Goal: Information Seeking & Learning: Check status

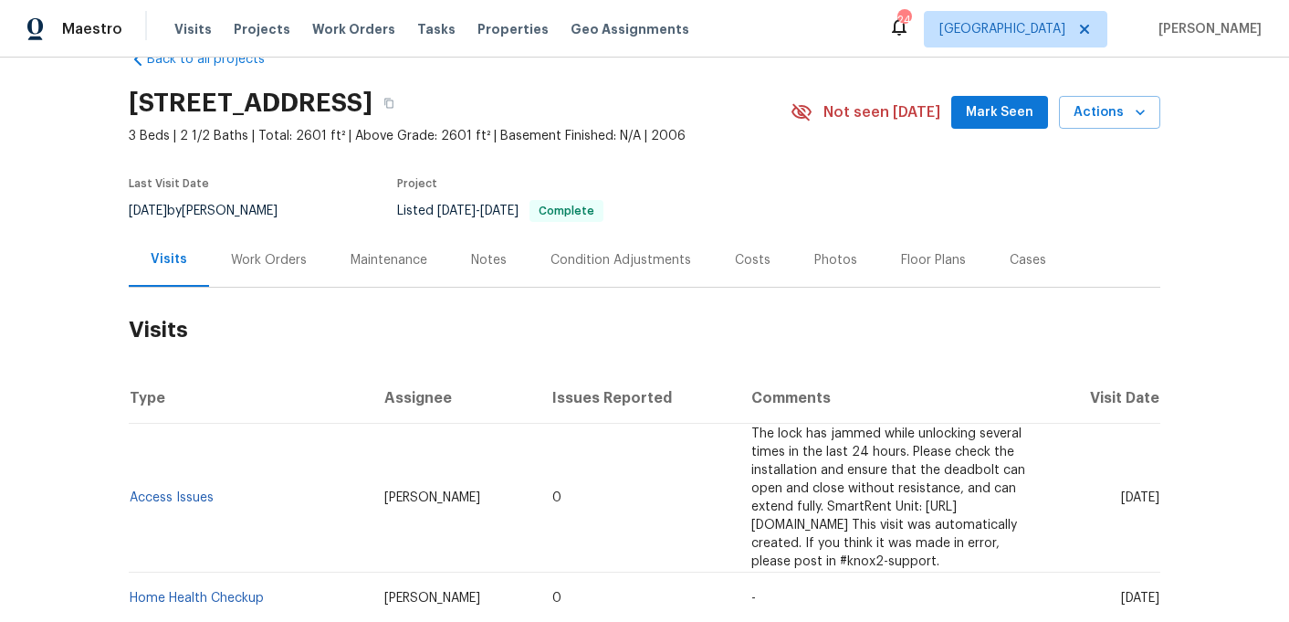
scroll to position [49, 0]
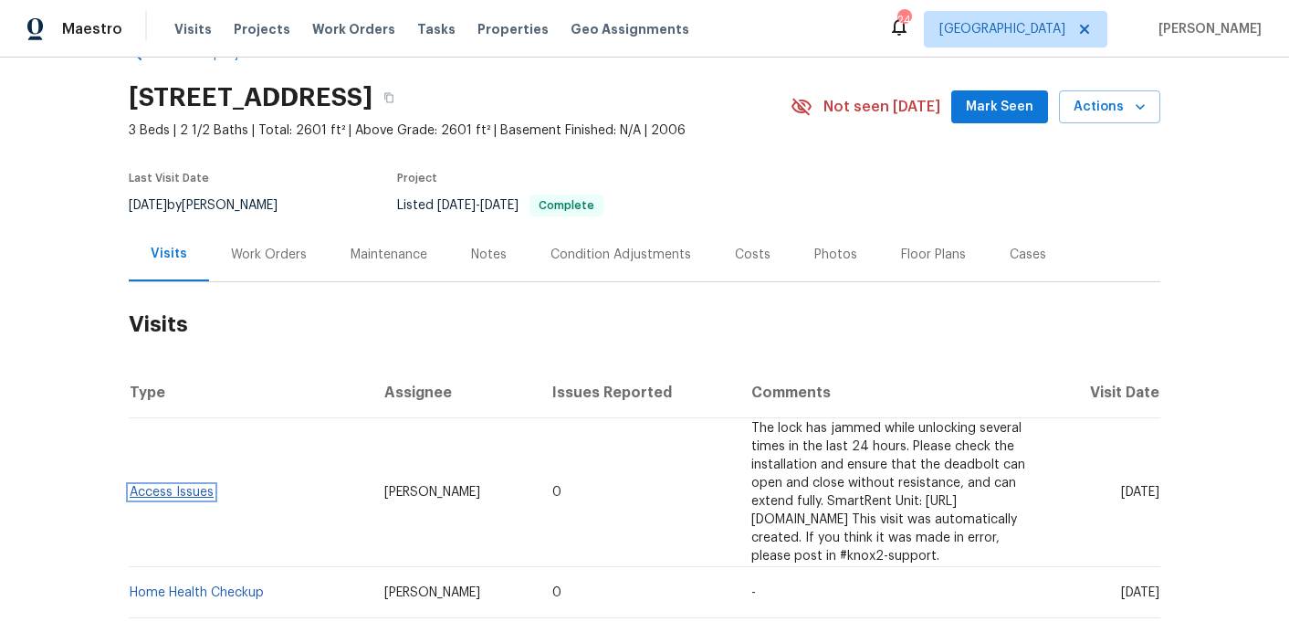
click at [190, 486] on link "Access Issues" at bounding box center [172, 492] width 84 height 13
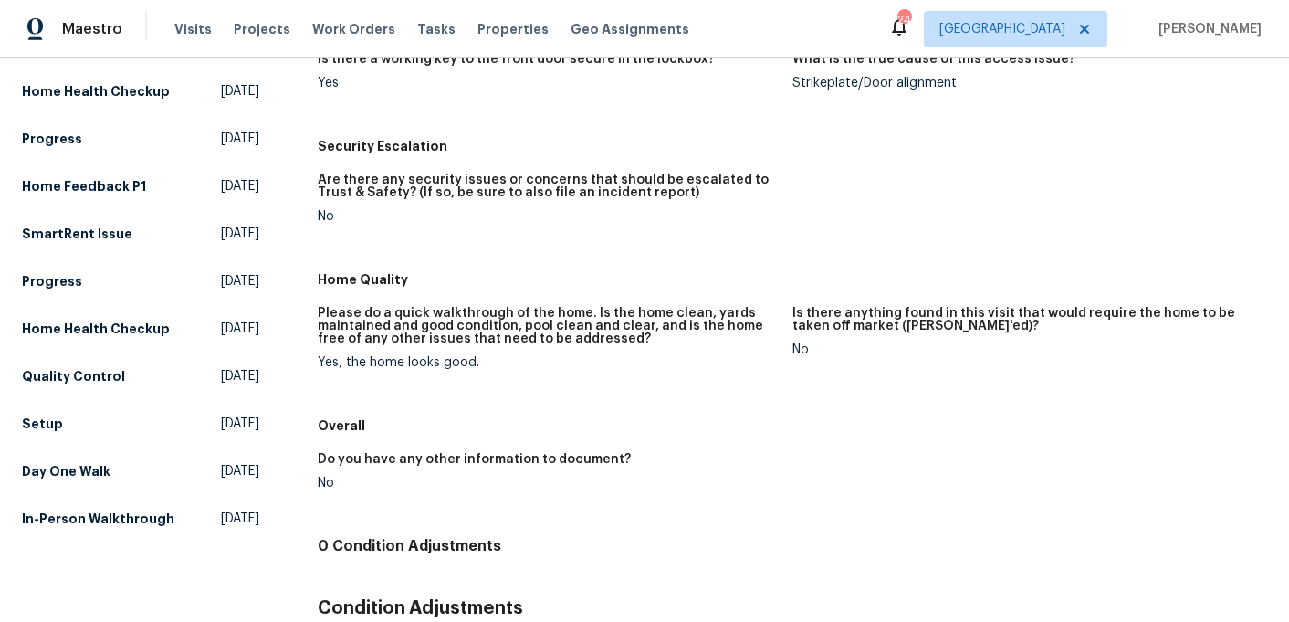
scroll to position [79, 0]
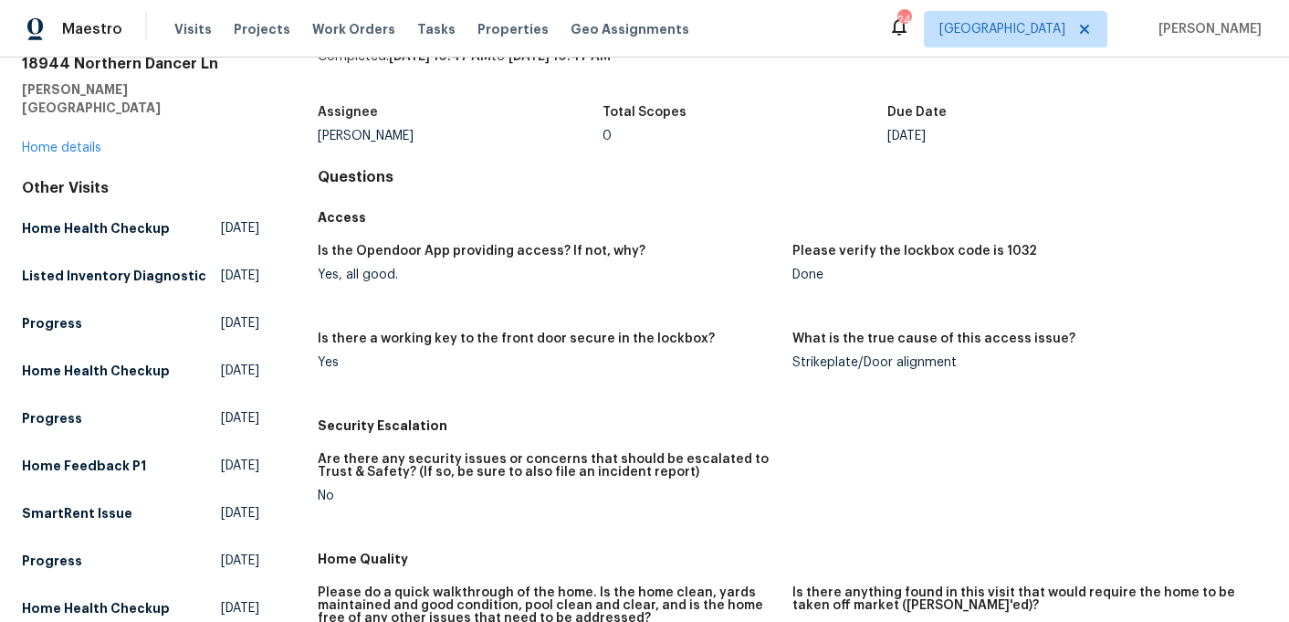
click at [1018, 257] on h5 "Please verify the lockbox code is 1032" at bounding box center [914, 251] width 245 height 13
copy h5 "1032"
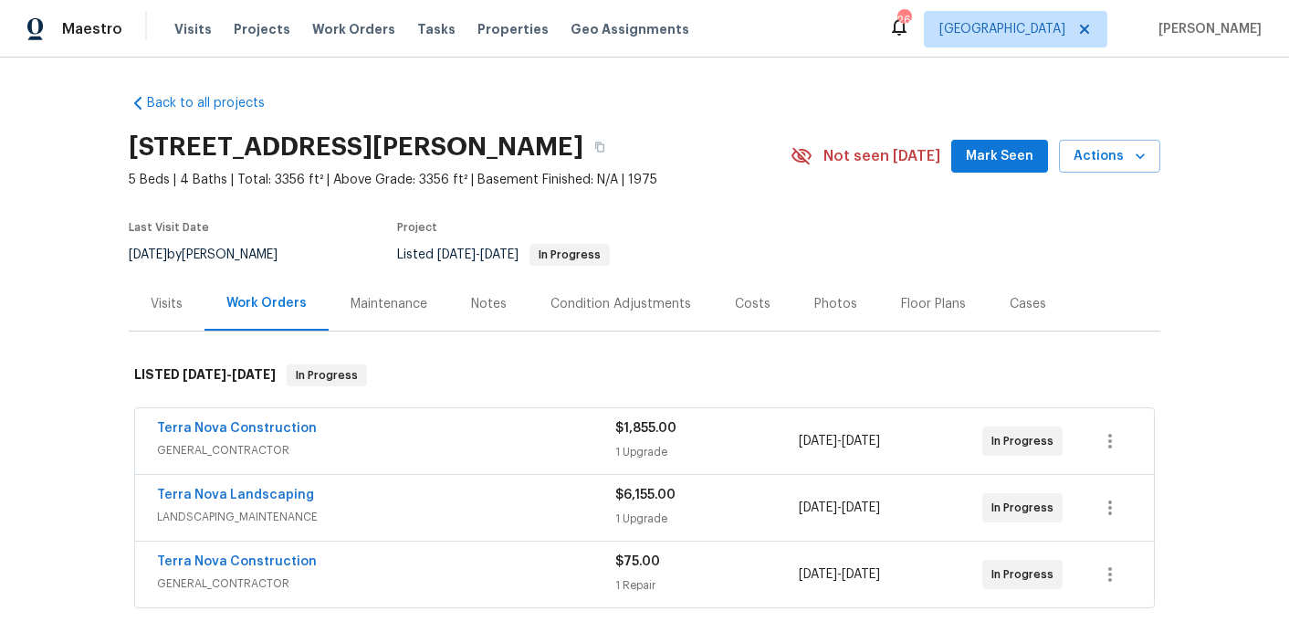
scroll to position [90, 0]
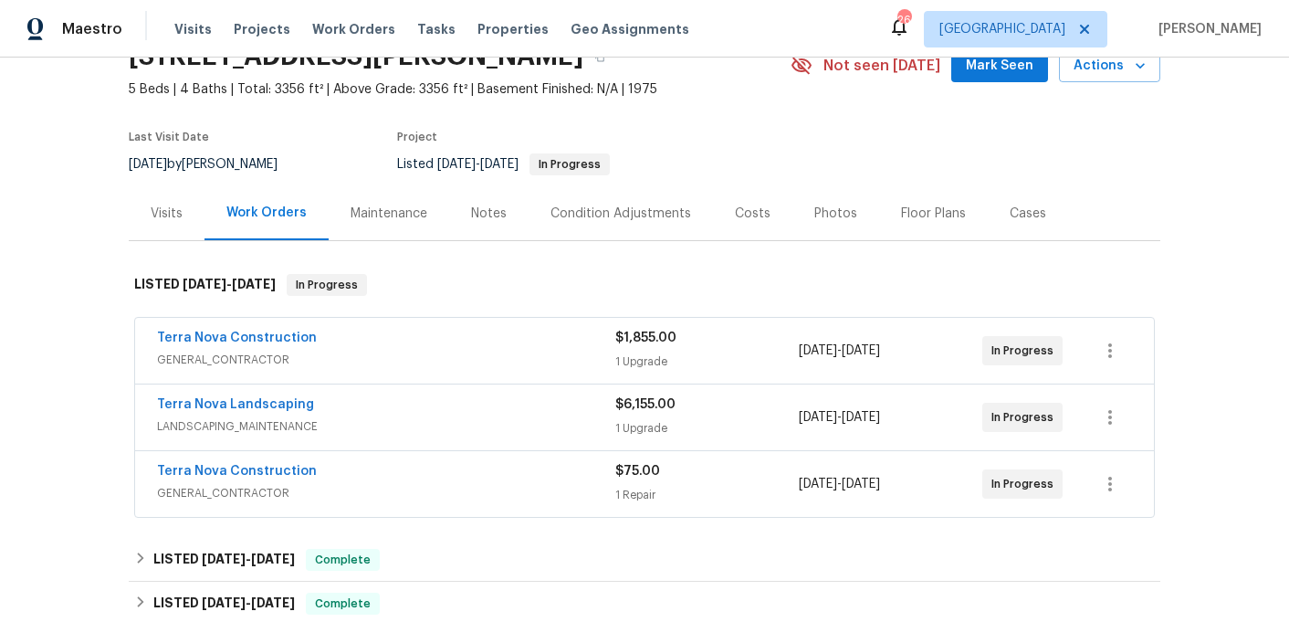
click at [393, 351] on span "GENERAL_CONTRACTOR" at bounding box center [386, 360] width 458 height 18
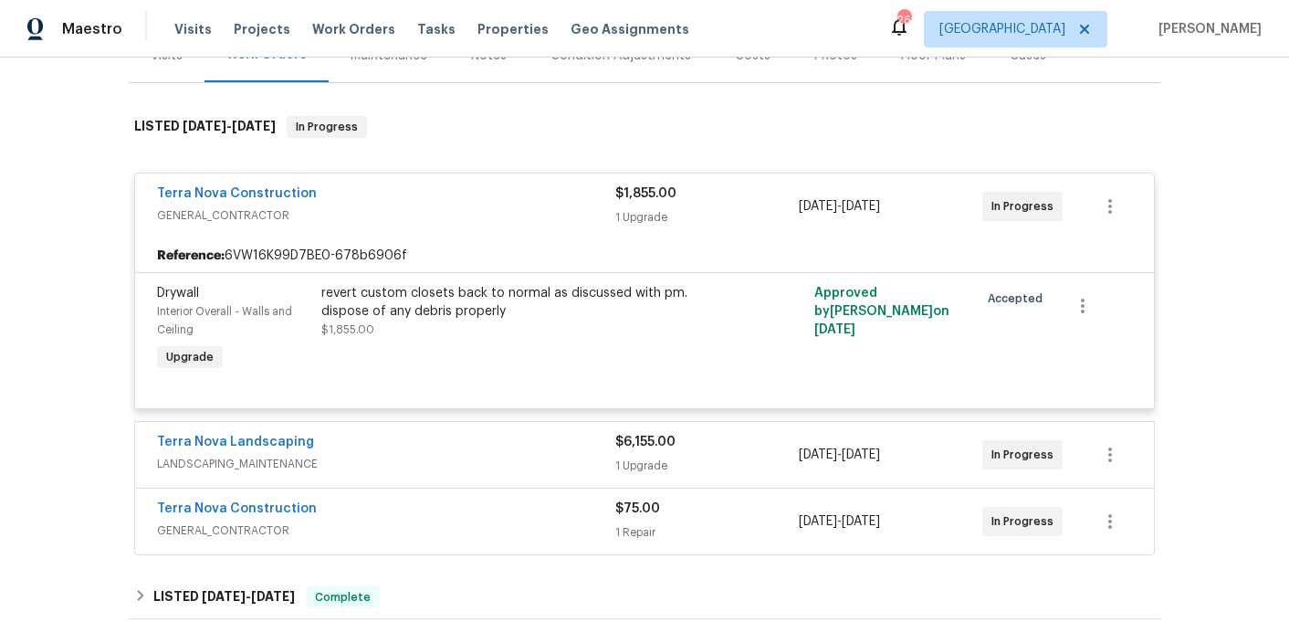
scroll to position [249, 0]
click at [347, 443] on div "Terra Nova Landscaping" at bounding box center [386, 443] width 458 height 22
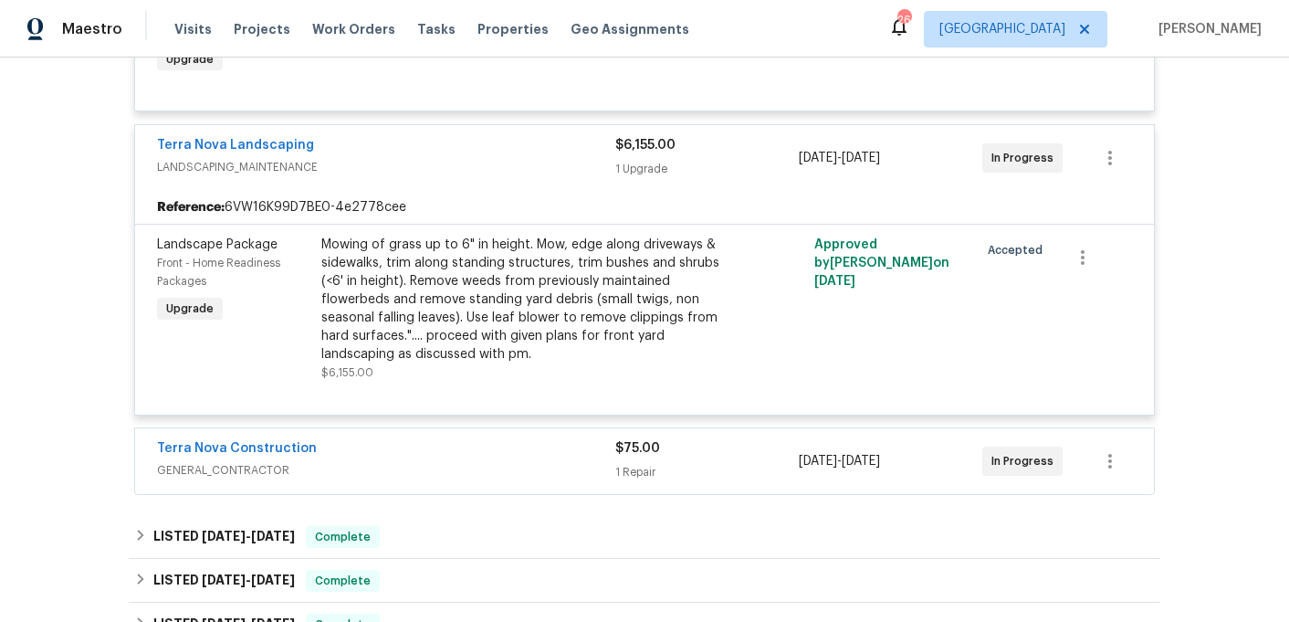
scroll to position [579, 0]
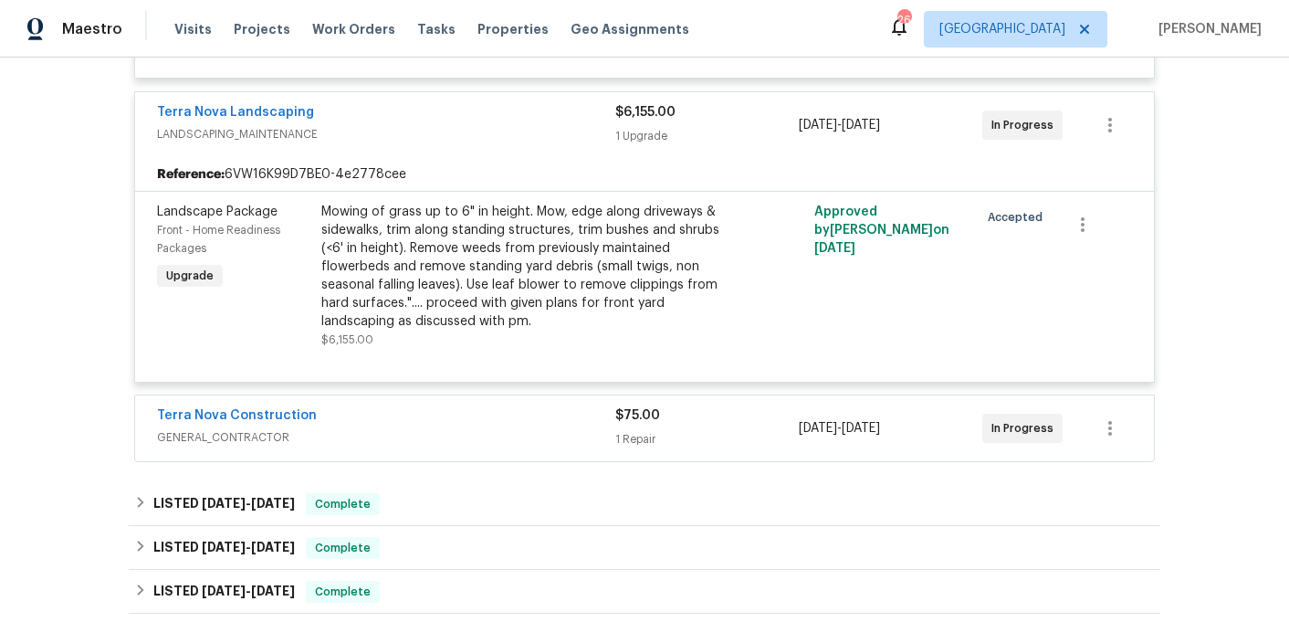
click at [352, 443] on span "GENERAL_CONTRACTOR" at bounding box center [386, 437] width 458 height 18
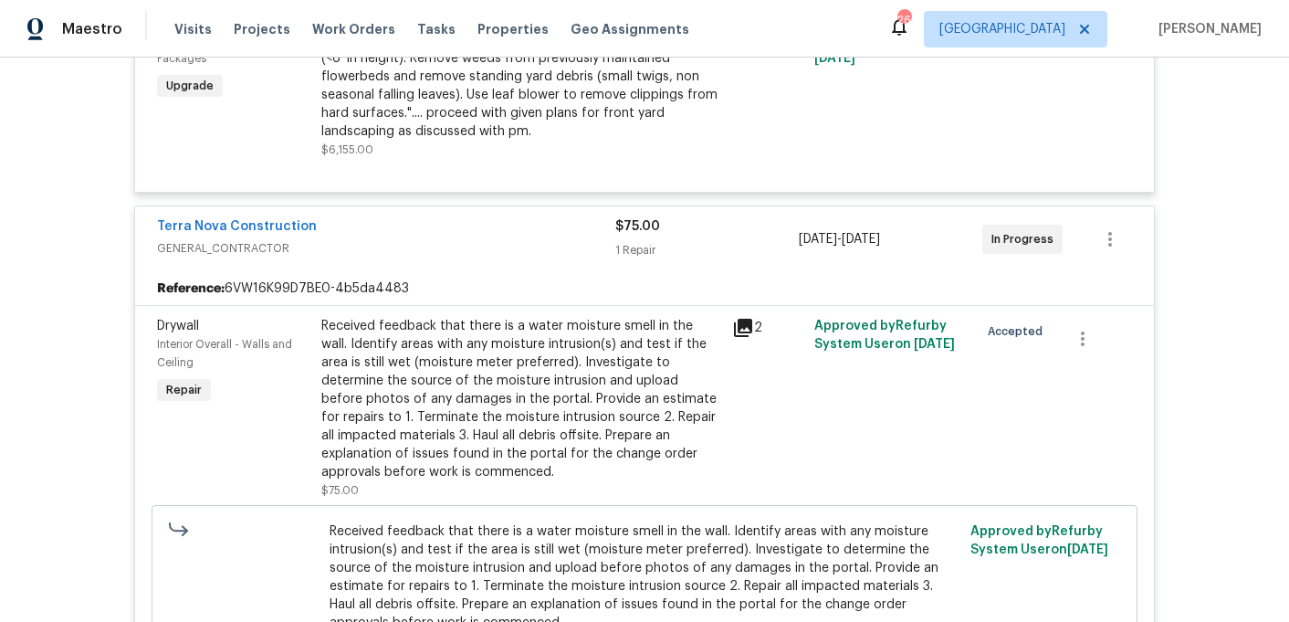
scroll to position [805, 0]
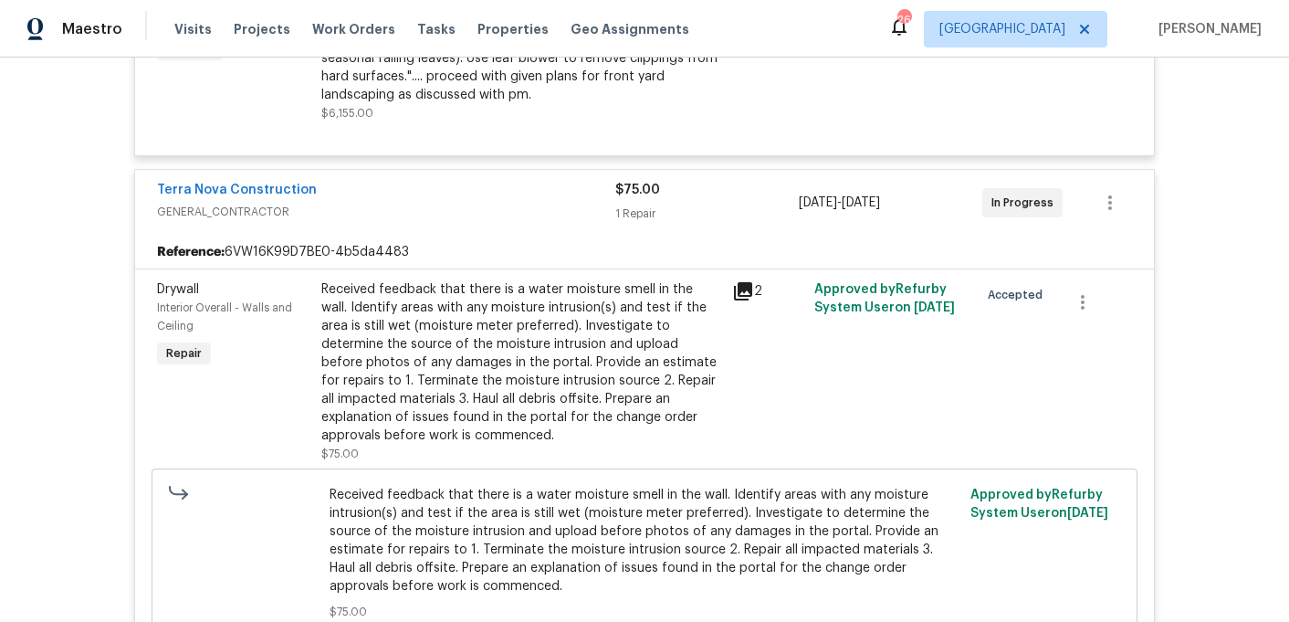
click at [751, 291] on icon at bounding box center [743, 291] width 18 height 18
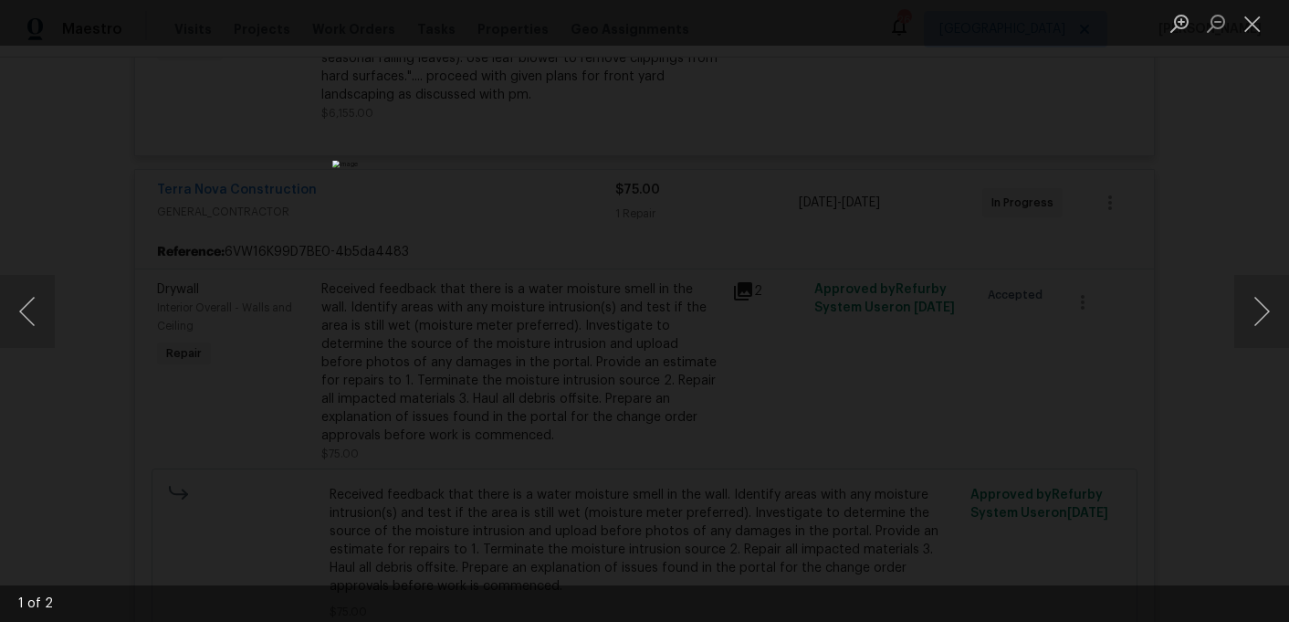
click at [1018, 282] on div "Lightbox" at bounding box center [644, 311] width 1289 height 622
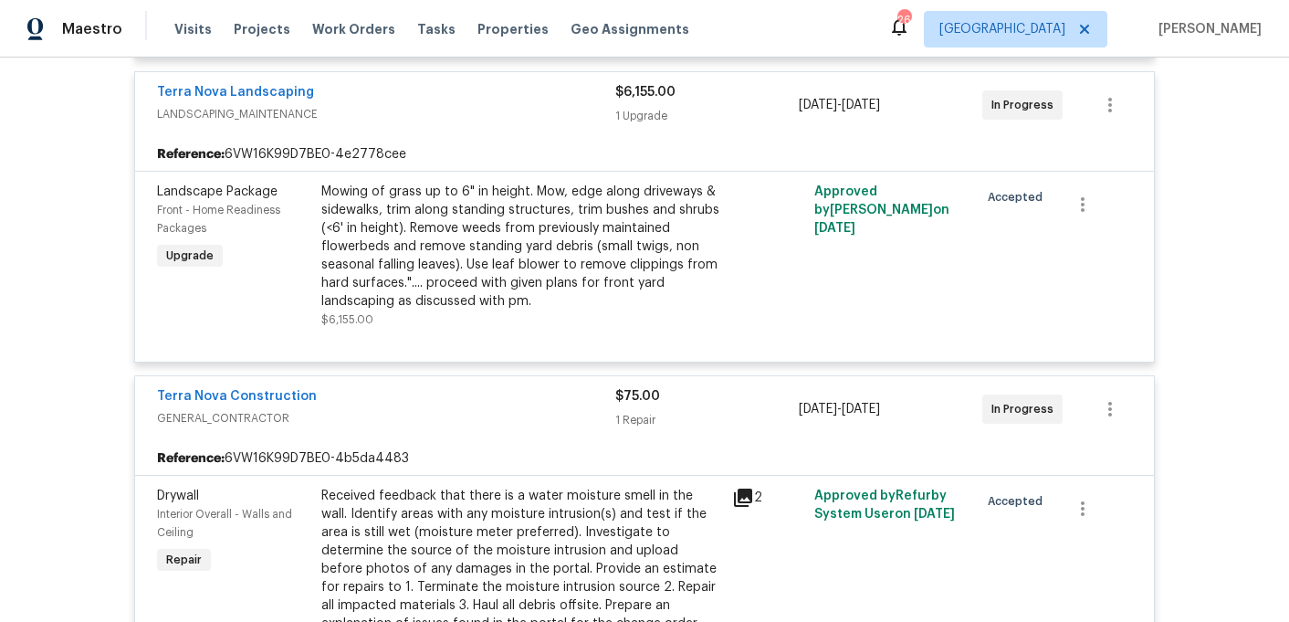
scroll to position [581, 0]
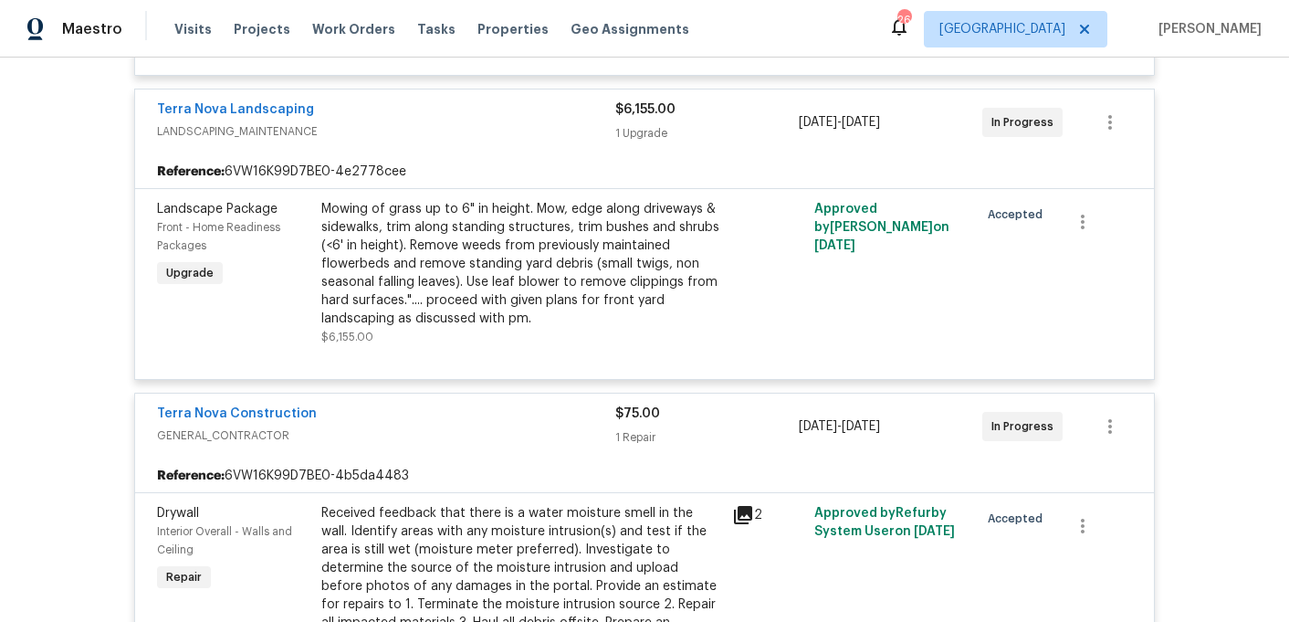
click at [318, 226] on div "Mowing of grass up to 6" in height. Mow, edge along driveways & sidewalks, trim…" at bounding box center [521, 272] width 411 height 157
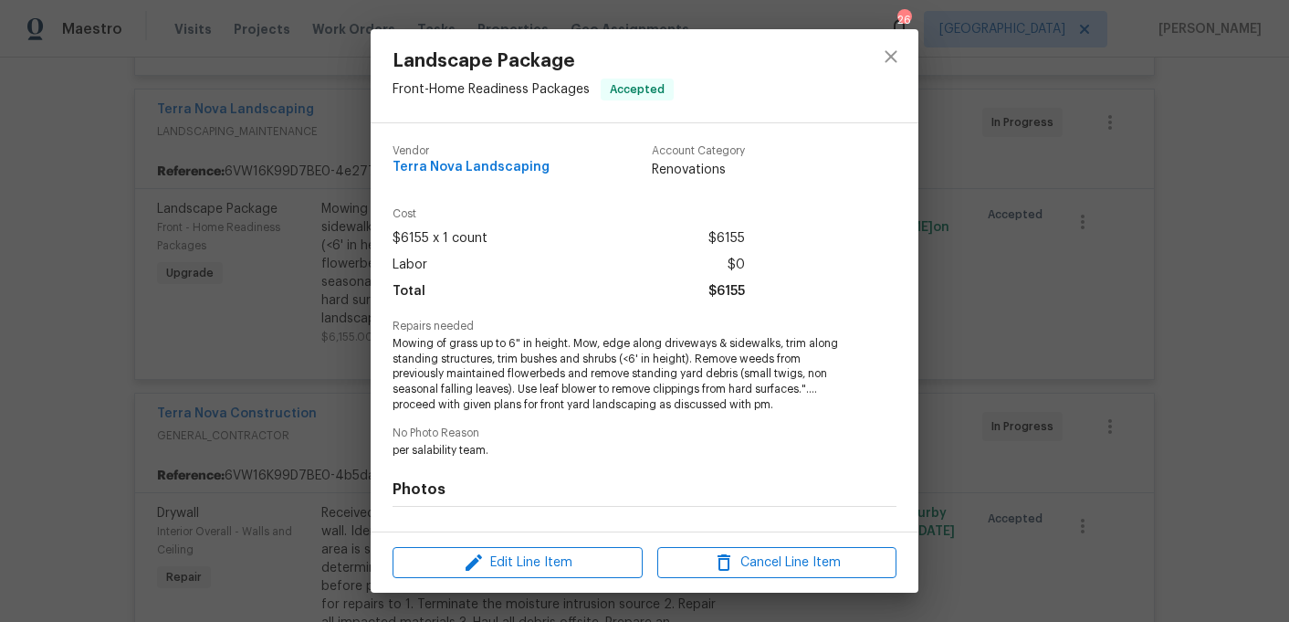
click at [233, 283] on div "Landscape Package Front - Home Readiness Packages Accepted Vendor Terra Nova La…" at bounding box center [644, 311] width 1289 height 622
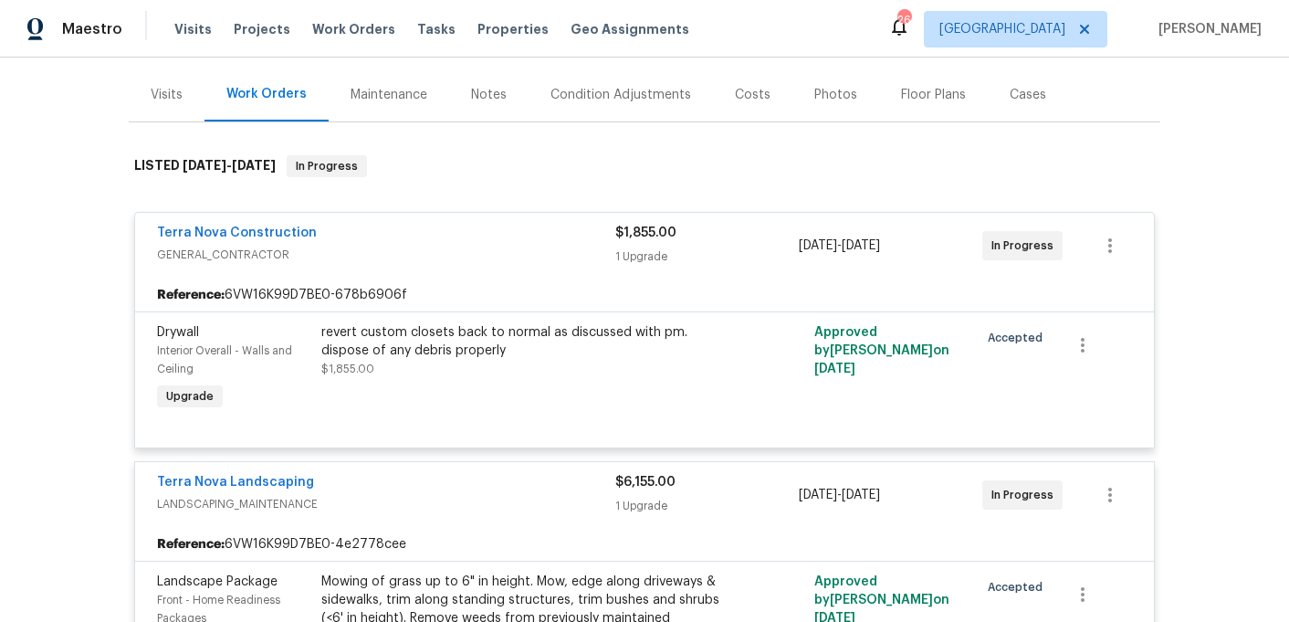
scroll to position [187, 0]
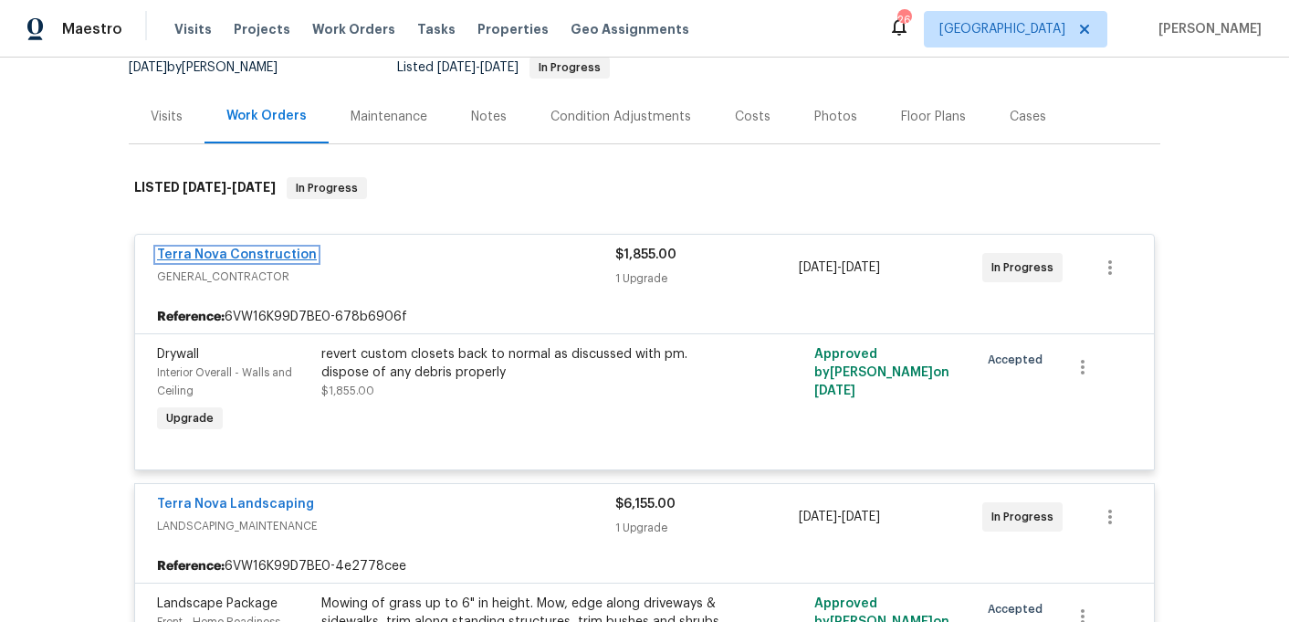
click at [228, 252] on link "Terra Nova Construction" at bounding box center [237, 254] width 160 height 13
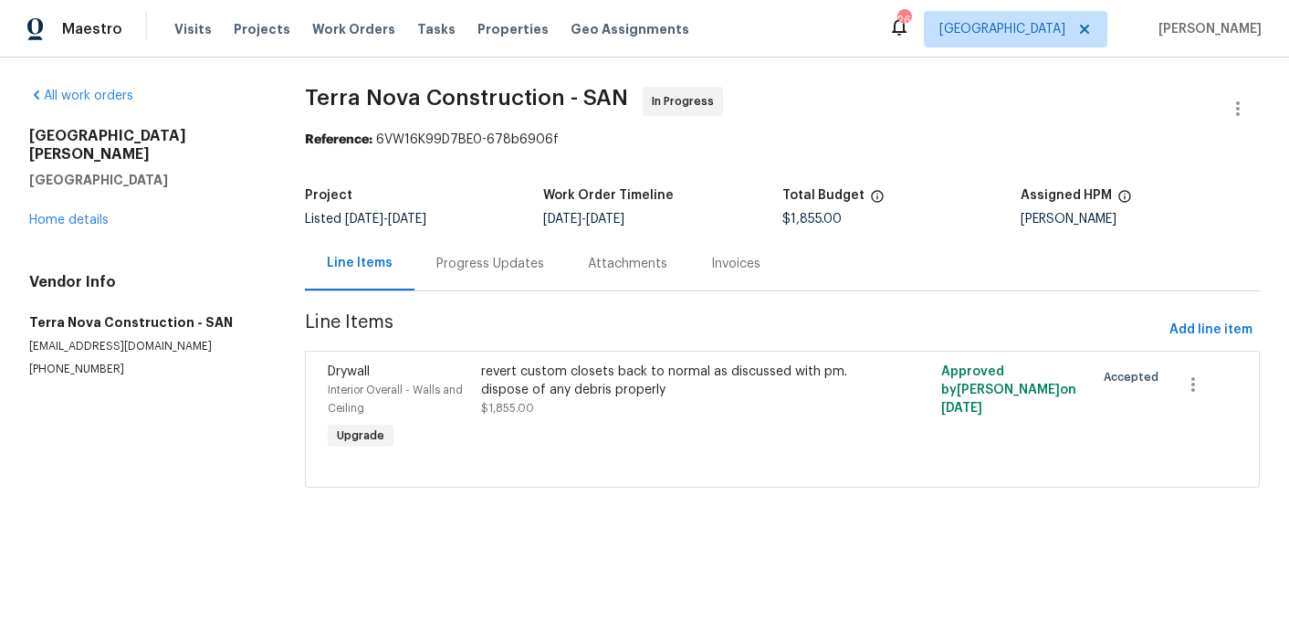
click at [465, 289] on div "Progress Updates" at bounding box center [490, 263] width 152 height 54
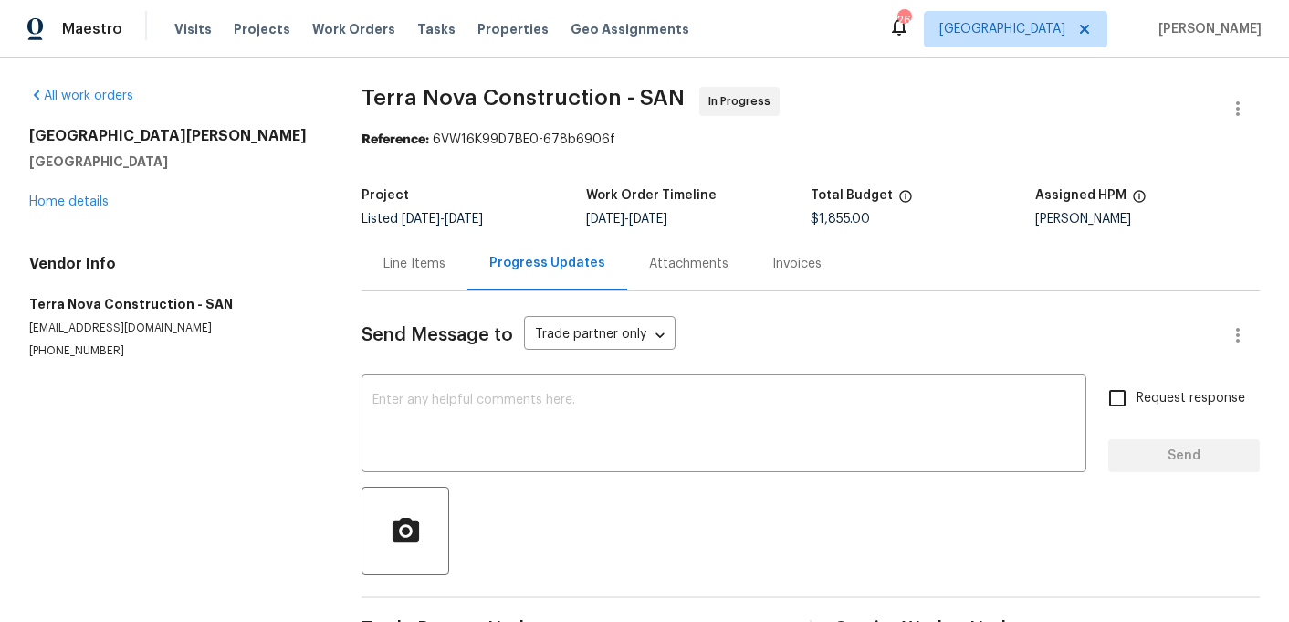
click at [99, 208] on div "13080 Camino Del Valle Poway, CA 92064 Home details" at bounding box center [173, 169] width 288 height 84
click at [99, 205] on link "Home details" at bounding box center [68, 201] width 79 height 13
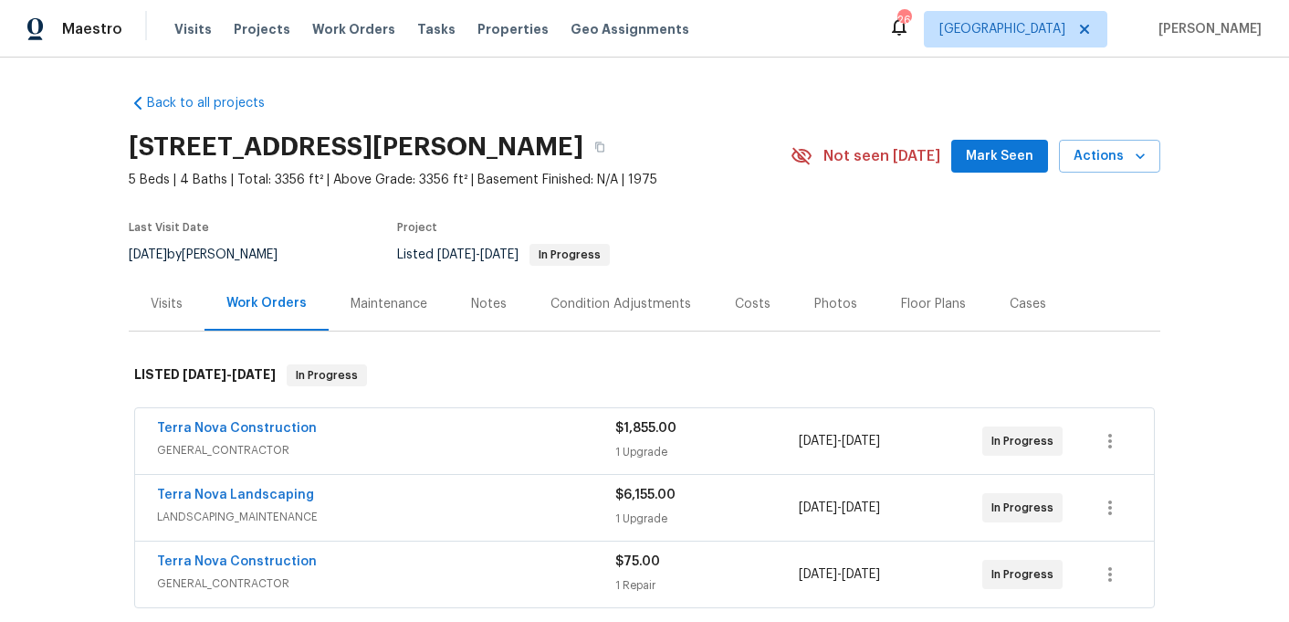
scroll to position [99, 0]
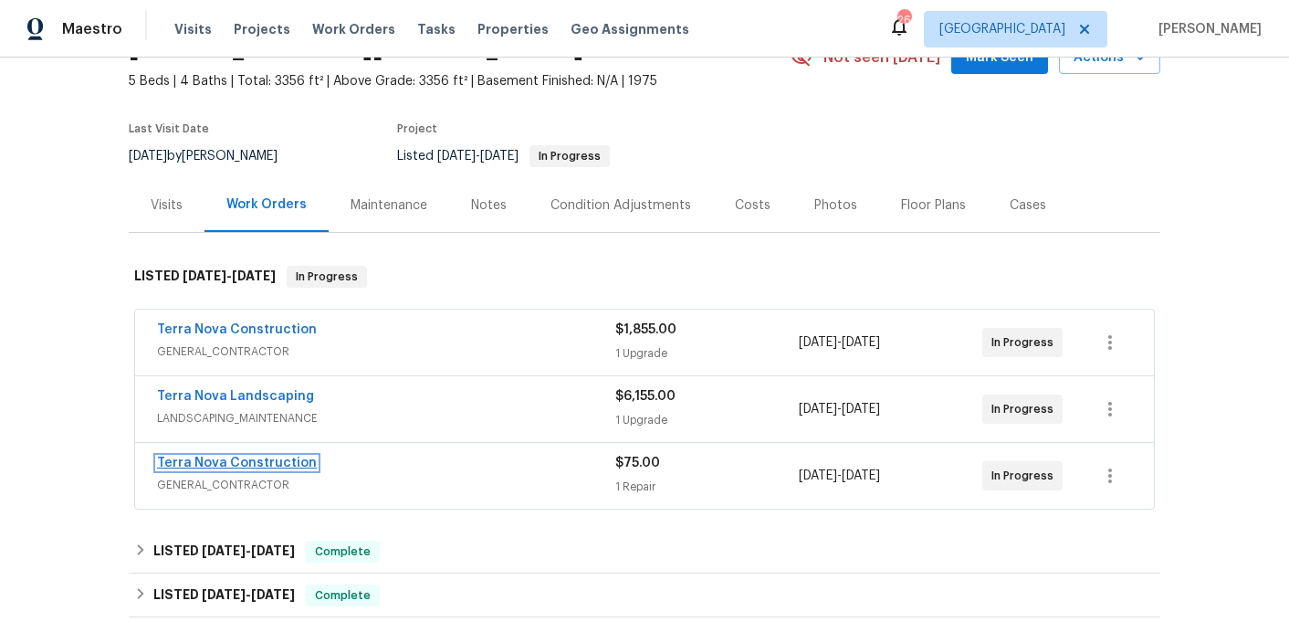
click at [302, 466] on link "Terra Nova Construction" at bounding box center [237, 462] width 160 height 13
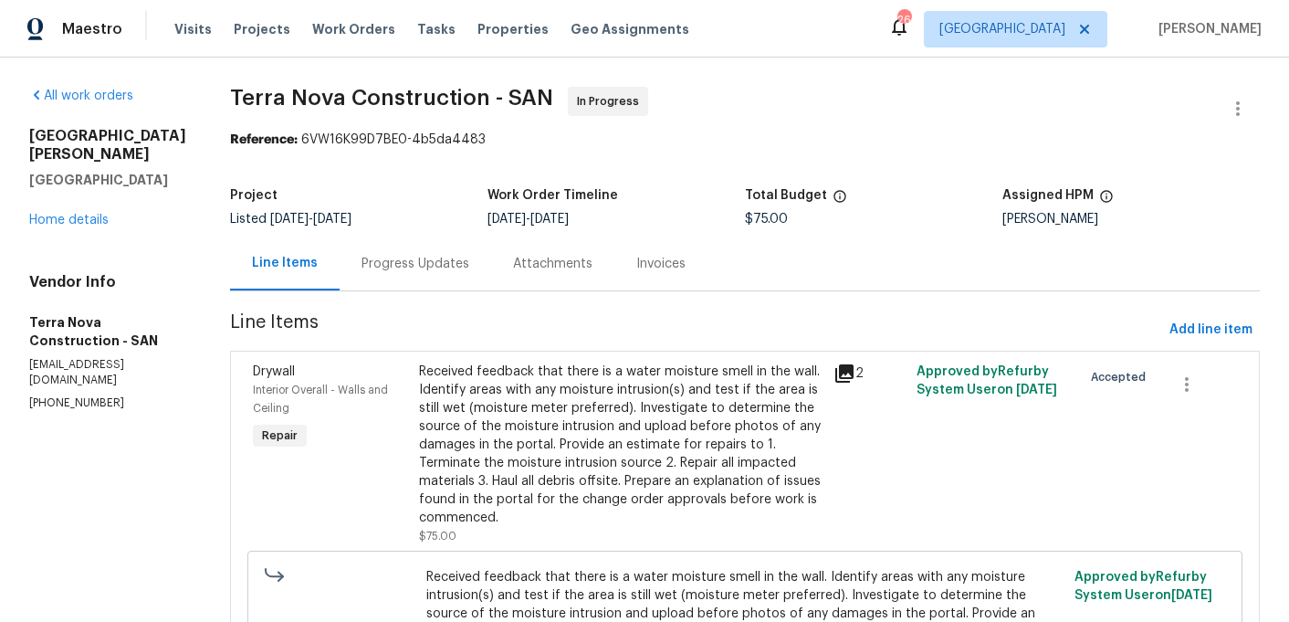
click at [444, 277] on div "Progress Updates" at bounding box center [416, 263] width 152 height 54
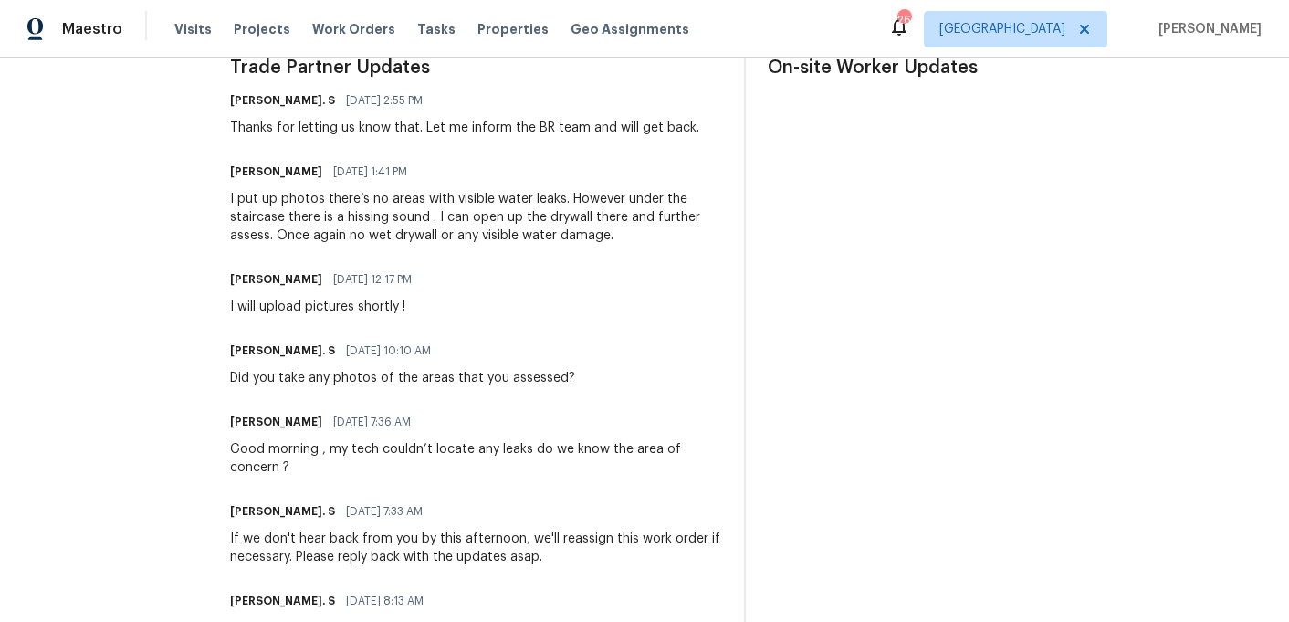
scroll to position [529, 0]
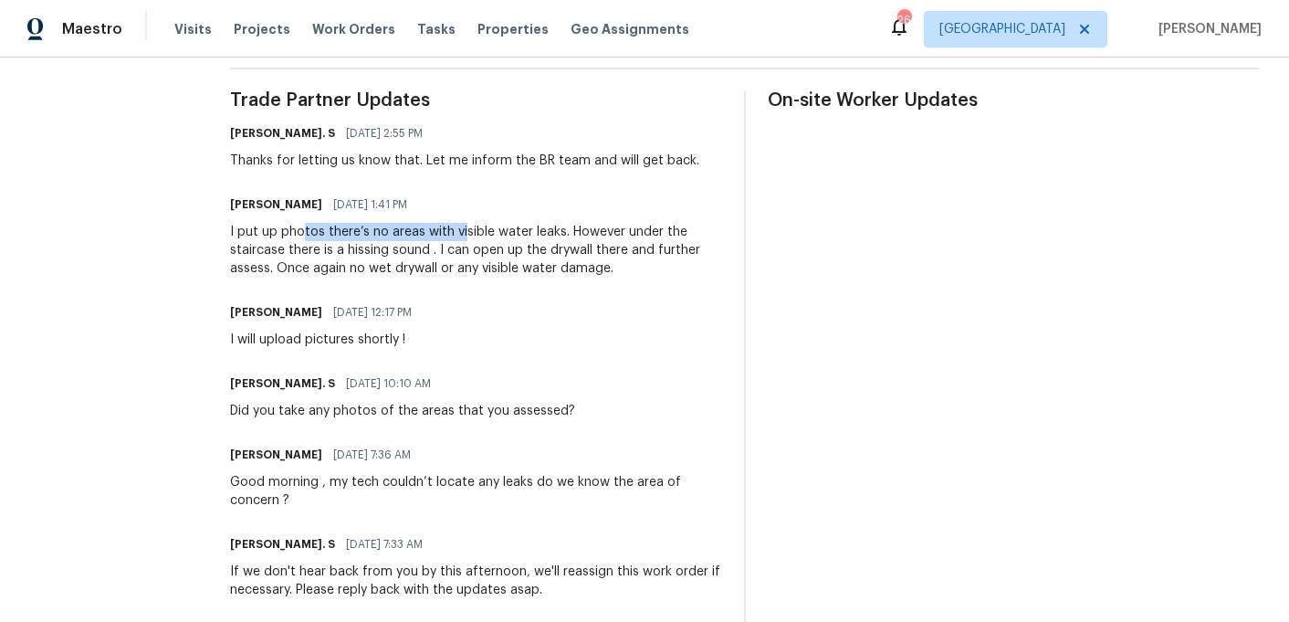
drag, startPoint x: 333, startPoint y: 230, endPoint x: 490, endPoint y: 230, distance: 157.0
click at [492, 231] on div "I put up photos there’s no areas with visible water leaks. However under the st…" at bounding box center [476, 250] width 492 height 55
click at [490, 230] on div "I put up photos there’s no areas with visible water leaks. However under the st…" at bounding box center [476, 250] width 492 height 55
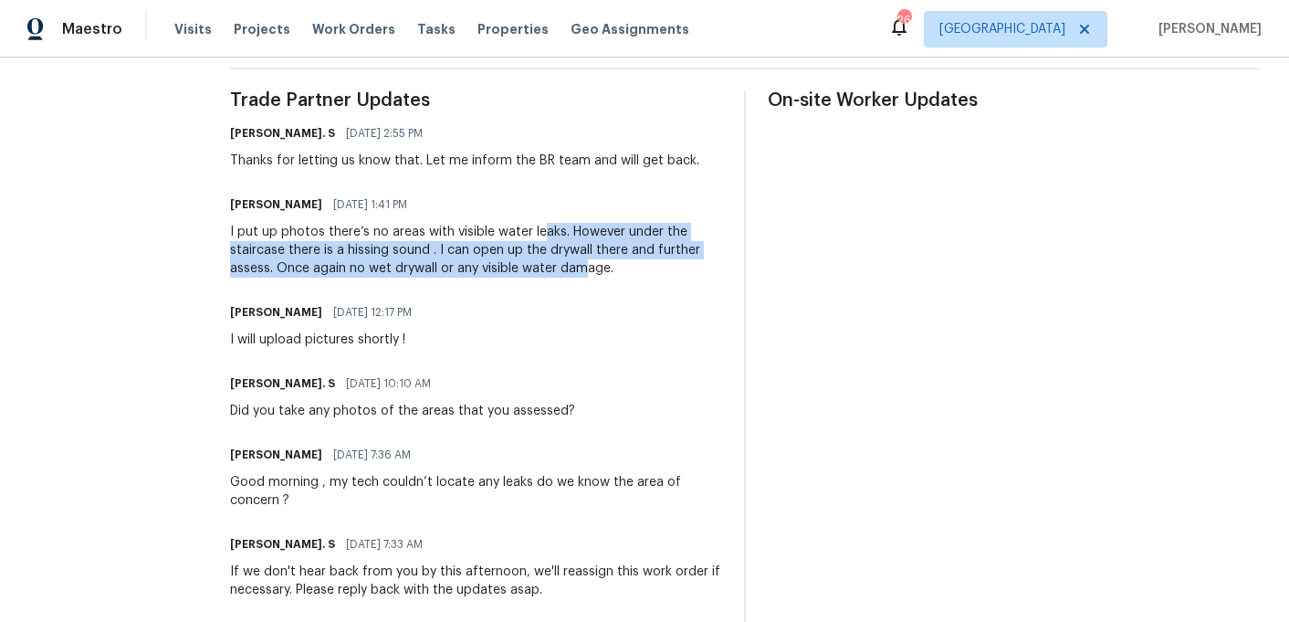
drag, startPoint x: 573, startPoint y: 230, endPoint x: 616, endPoint y: 257, distance: 50.9
click at [617, 262] on div "I put up photos there’s no areas with visible water leaks. However under the st…" at bounding box center [476, 250] width 492 height 55
click at [616, 257] on div "I put up photos there’s no areas with visible water leaks. However under the st…" at bounding box center [476, 250] width 492 height 55
drag, startPoint x: 654, startPoint y: 271, endPoint x: 257, endPoint y: 234, distance: 398.8
click at [256, 234] on div "All work orders 13080 Camino Del Valle Poway, CA 92064 Home details Vendor Info…" at bounding box center [644, 341] width 1289 height 1625
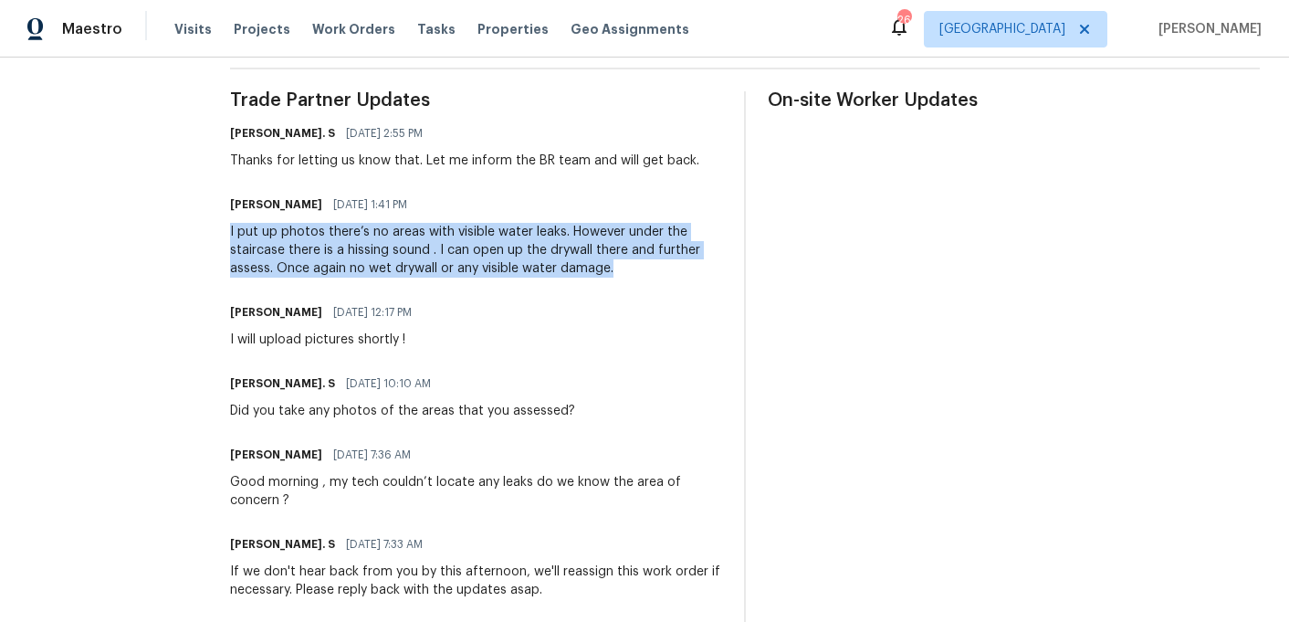
copy div "I put up photos there’s no areas with visible water leaks. However under the st…"
click at [342, 237] on div "I put up photos there’s no areas with visible water leaks. However under the st…" at bounding box center [476, 250] width 492 height 55
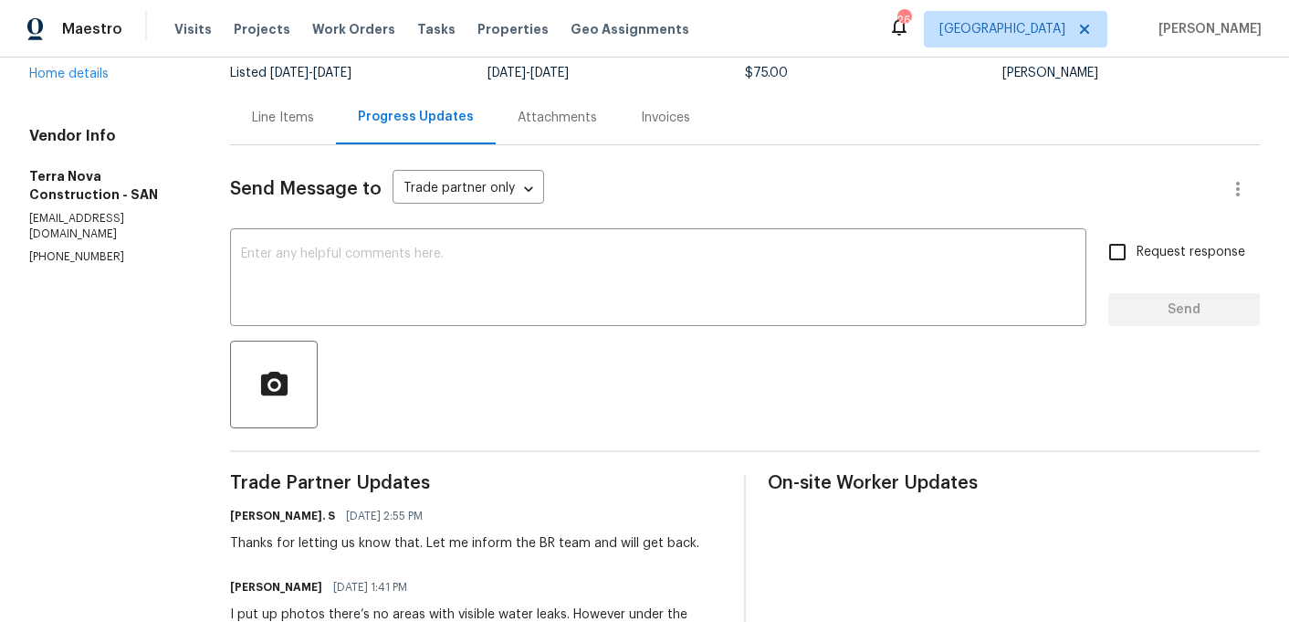
scroll to position [79, 0]
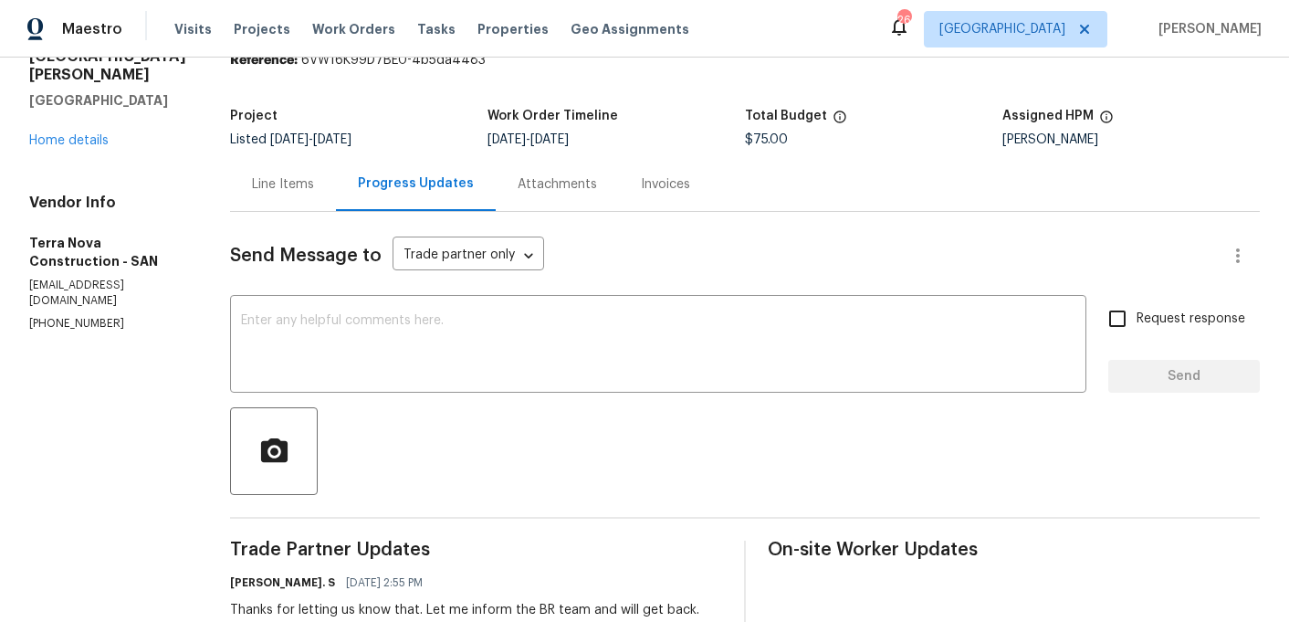
click at [318, 196] on div "Line Items" at bounding box center [283, 184] width 106 height 54
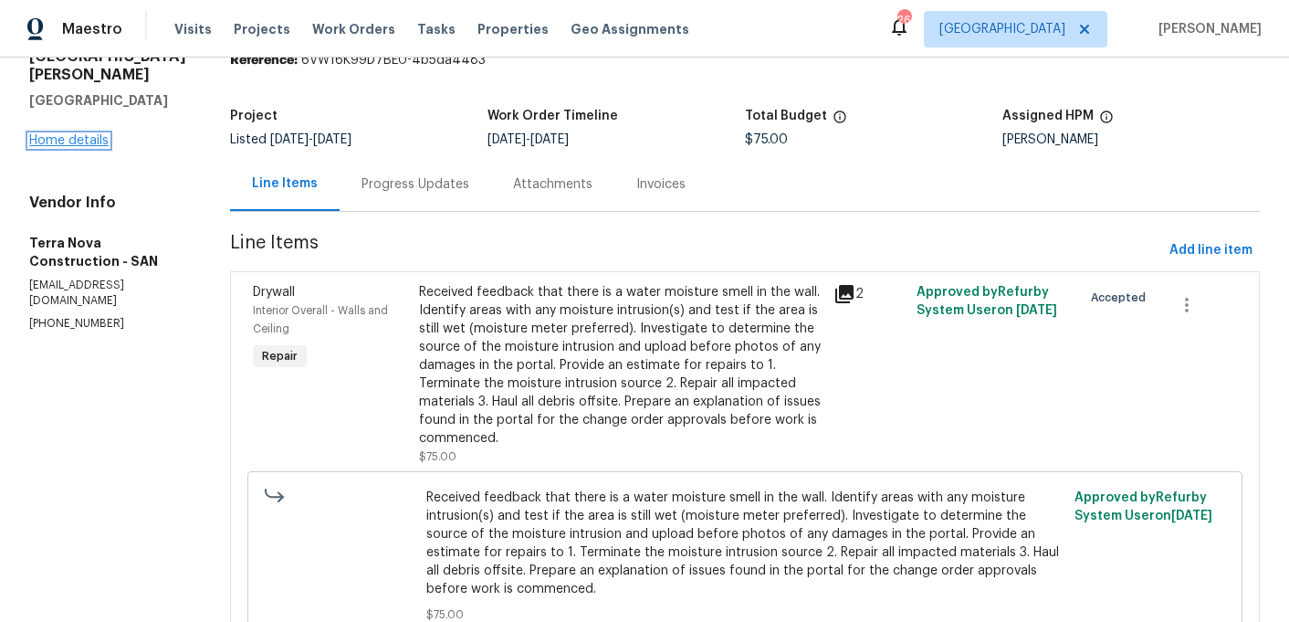
click at [85, 134] on link "Home details" at bounding box center [68, 140] width 79 height 13
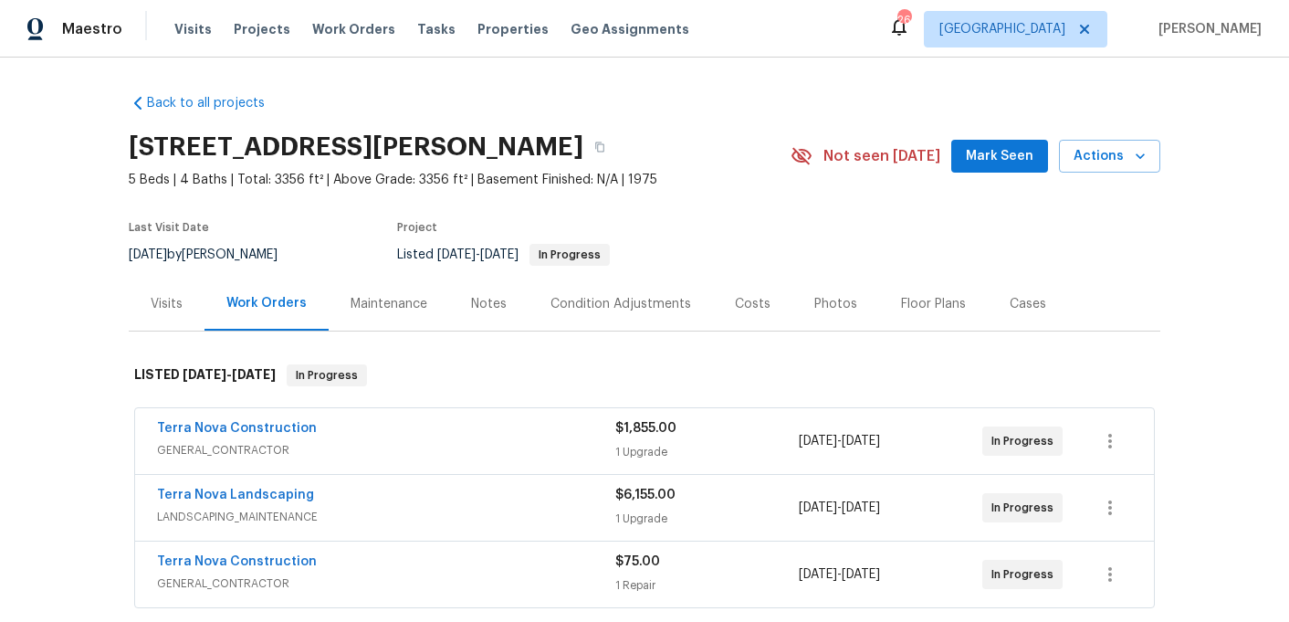
click at [330, 445] on span "GENERAL_CONTRACTOR" at bounding box center [386, 450] width 458 height 18
